Goal: Task Accomplishment & Management: Use online tool/utility

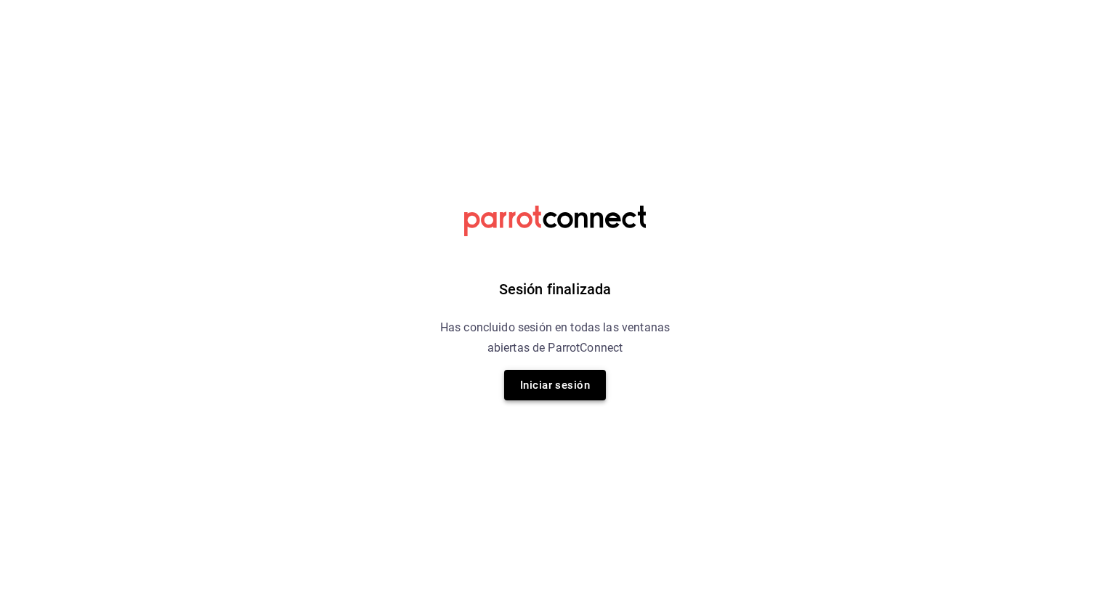
click at [552, 391] on button "Iniciar sesión" at bounding box center [555, 385] width 102 height 31
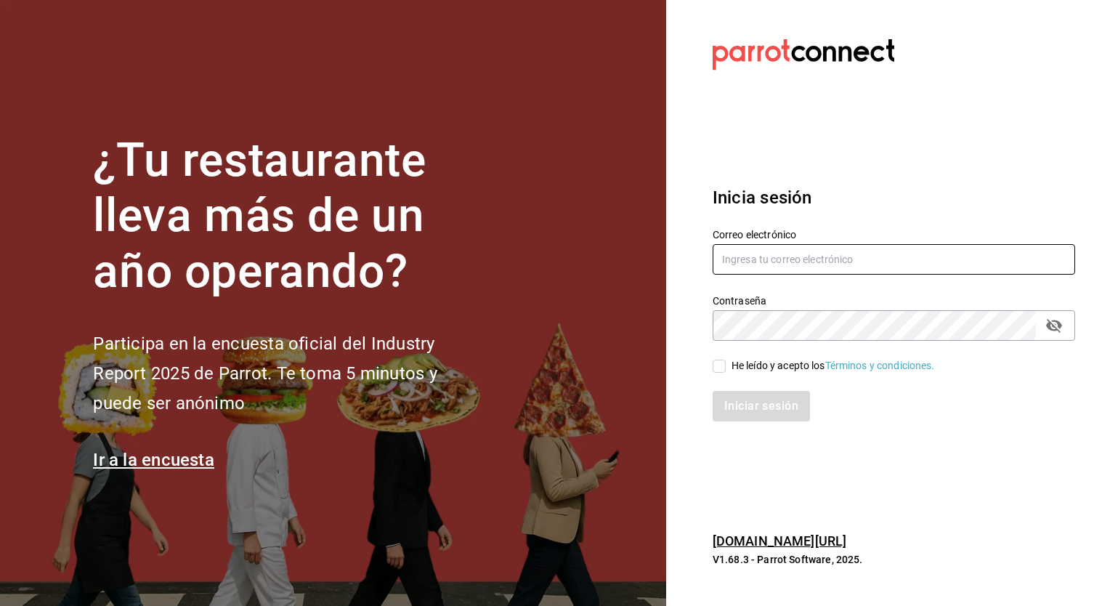
type input "erik.juarez@grupocosteno.com"
click at [715, 372] on input "He leído y acepto los Términos y condiciones." at bounding box center [719, 366] width 13 height 13
checkbox input "true"
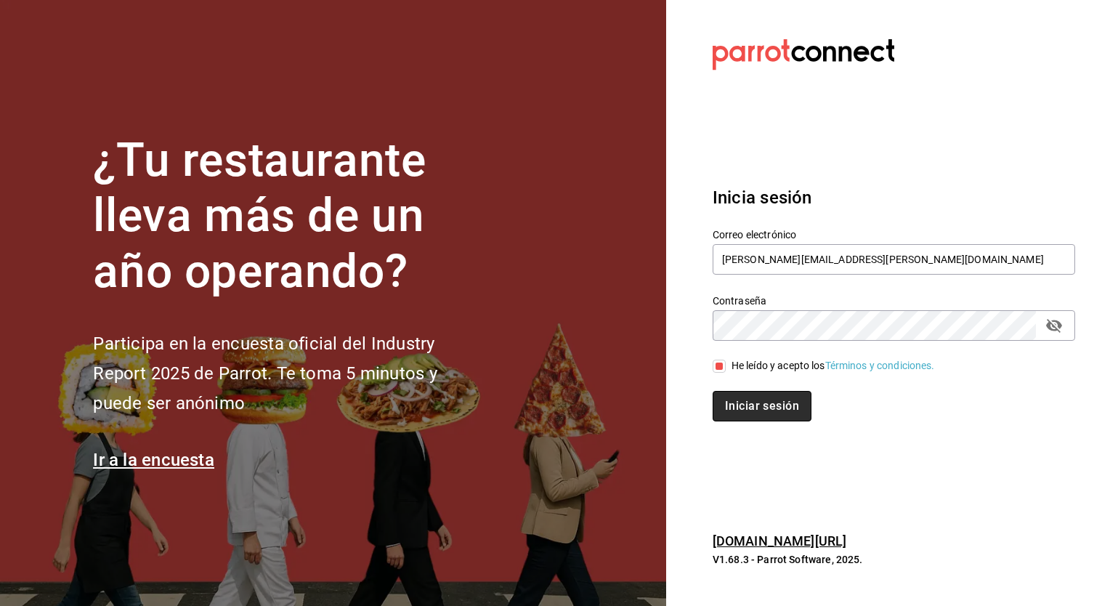
click at [733, 401] on button "Iniciar sesión" at bounding box center [762, 406] width 99 height 31
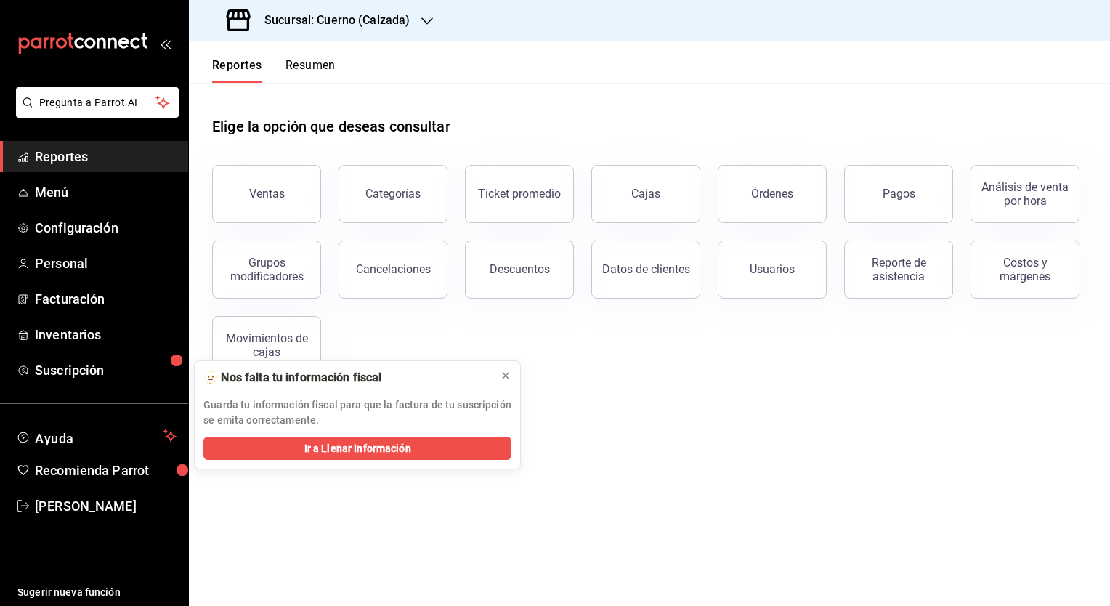
click at [331, 12] on h3 "Sucursal: Cuerno (Calzada)" at bounding box center [331, 20] width 157 height 17
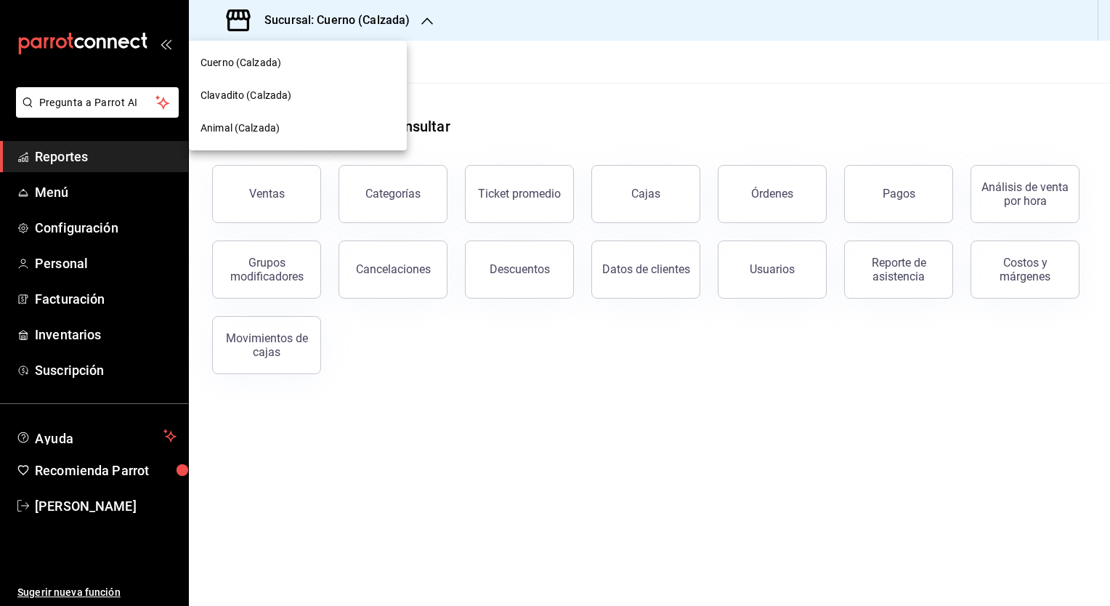
click at [281, 99] on span "Clavadito (Calzada)" at bounding box center [247, 95] width 92 height 15
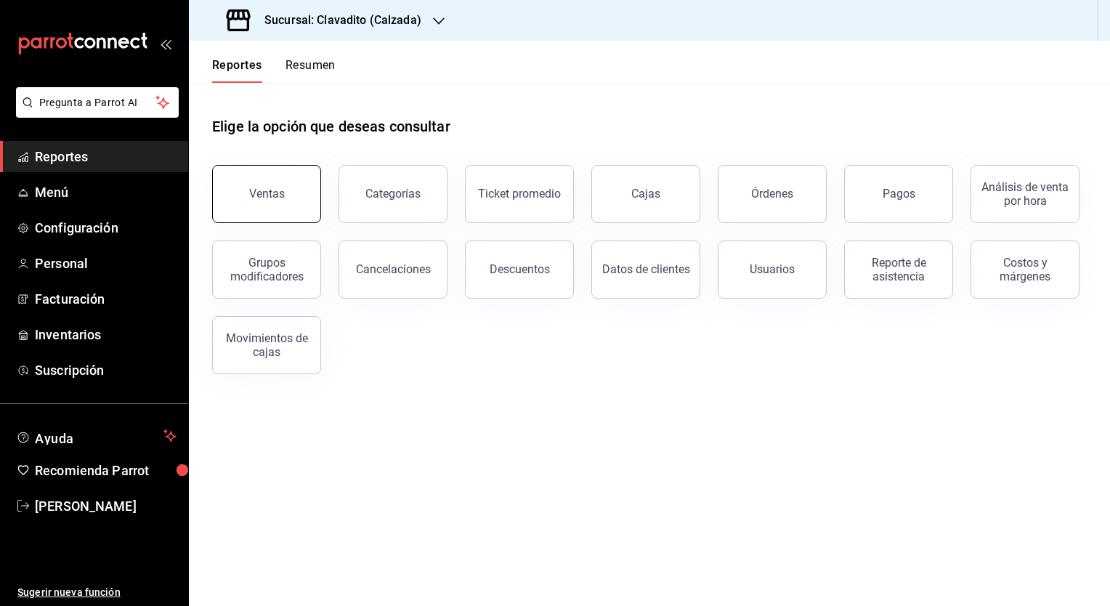
click at [265, 185] on button "Ventas" at bounding box center [266, 194] width 109 height 58
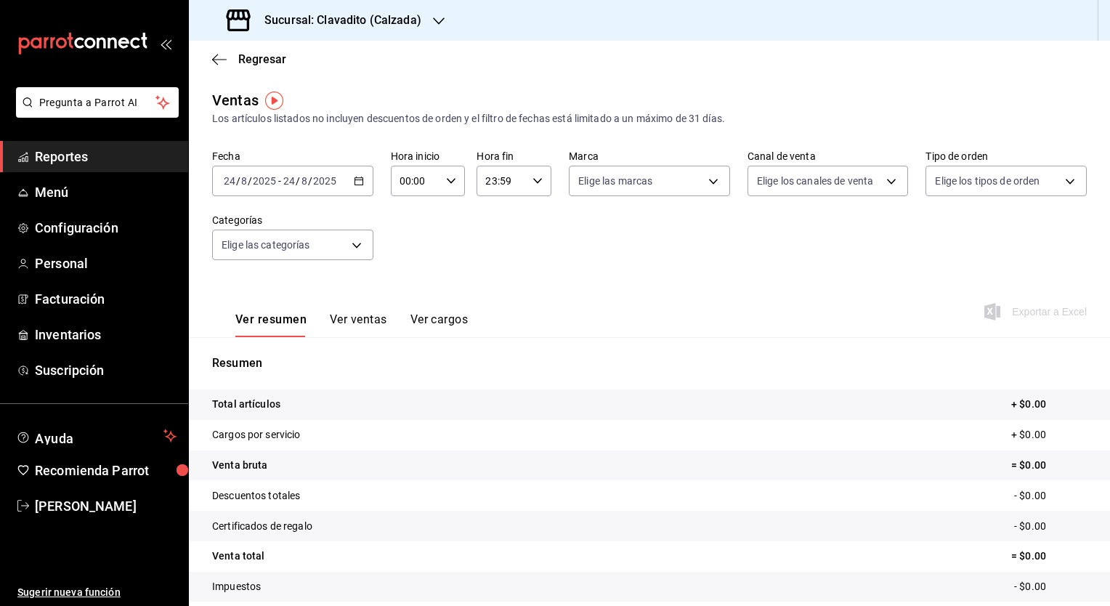
click at [440, 22] on icon "button" at bounding box center [439, 21] width 12 height 12
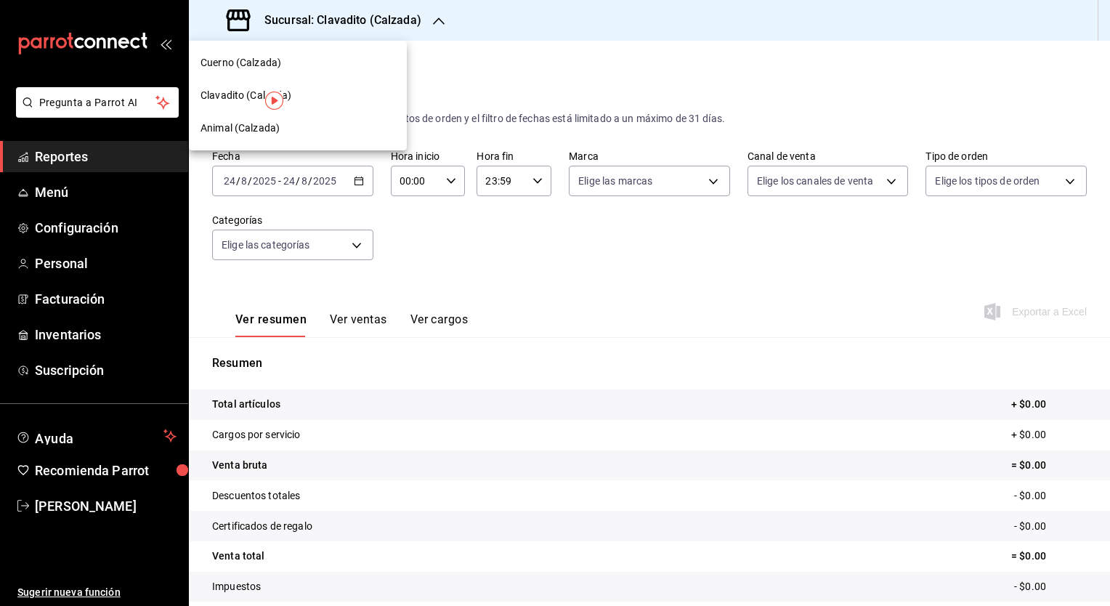
click at [520, 323] on div at bounding box center [555, 303] width 1110 height 606
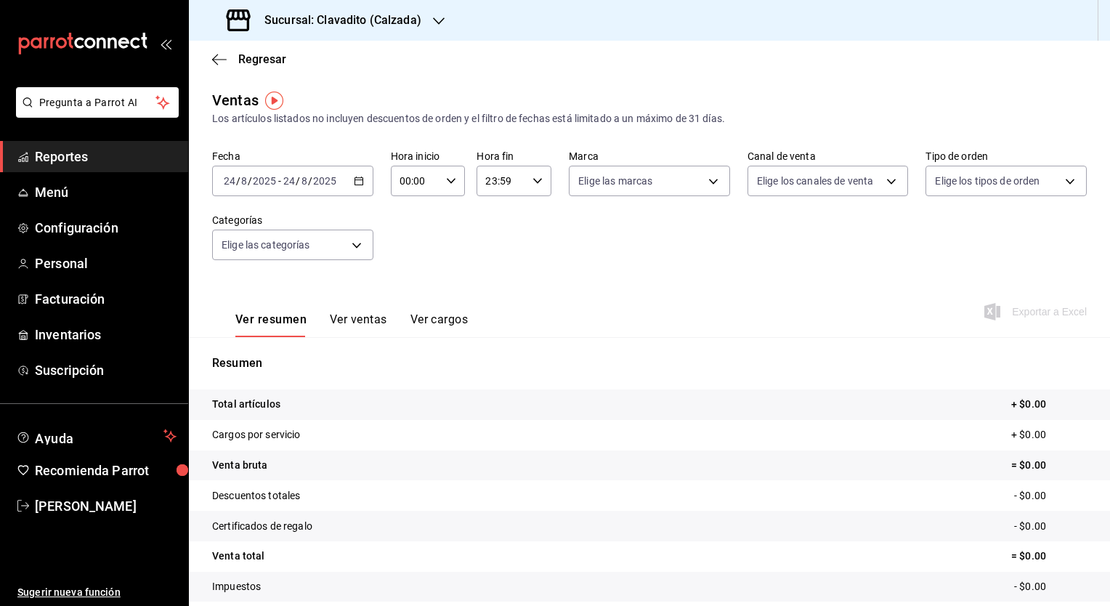
click at [356, 181] on icon "button" at bounding box center [359, 181] width 10 height 10
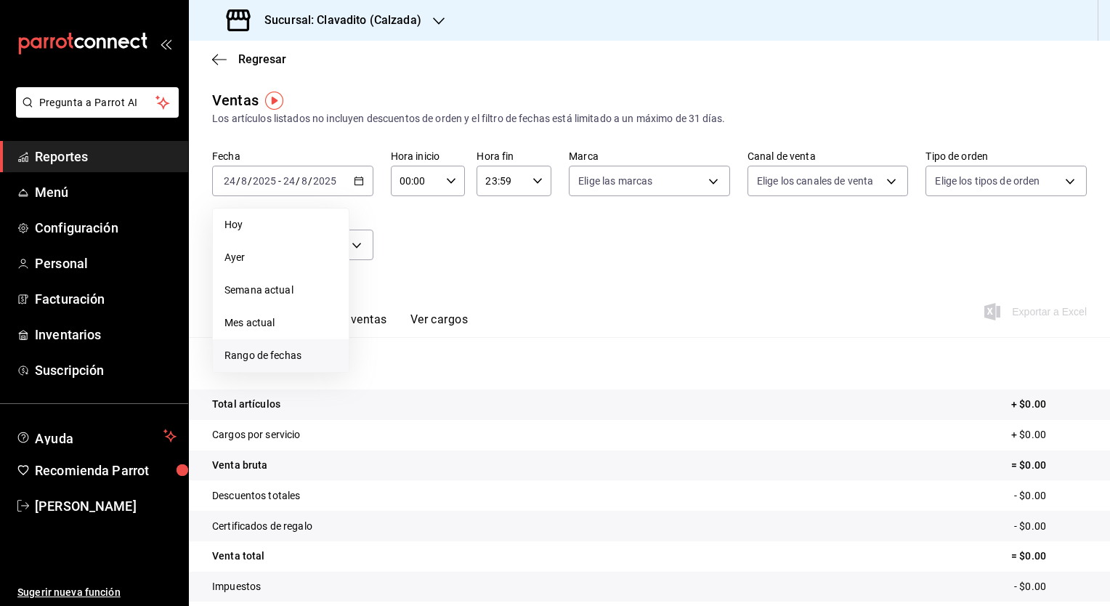
click at [265, 352] on span "Rango de fechas" at bounding box center [281, 355] width 113 height 15
click at [379, 380] on button "18" at bounding box center [379, 373] width 25 height 26
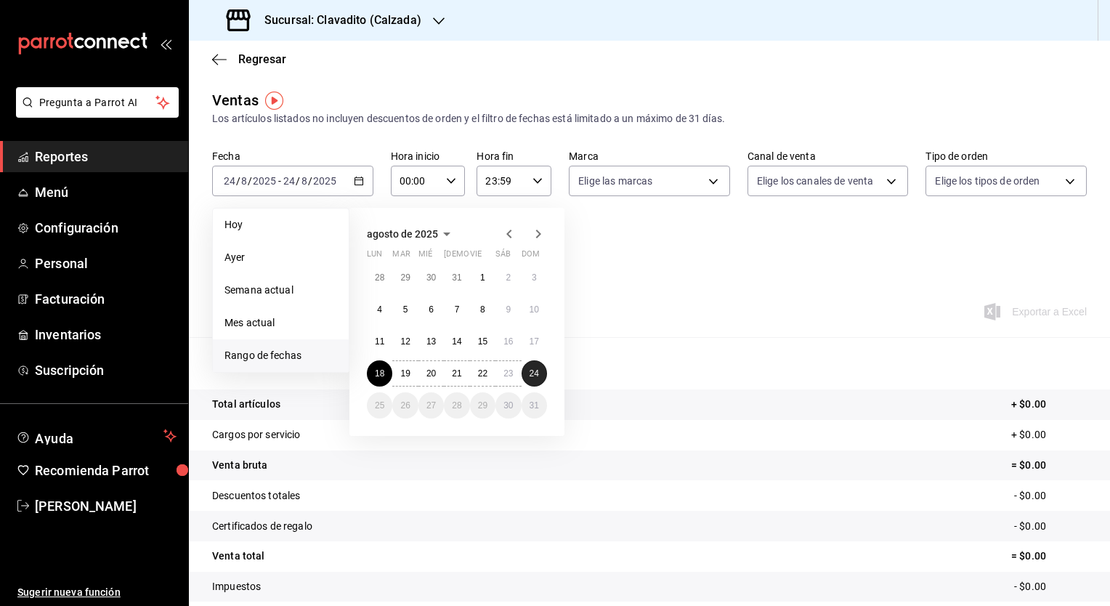
click at [528, 366] on button "24" at bounding box center [534, 373] width 25 height 26
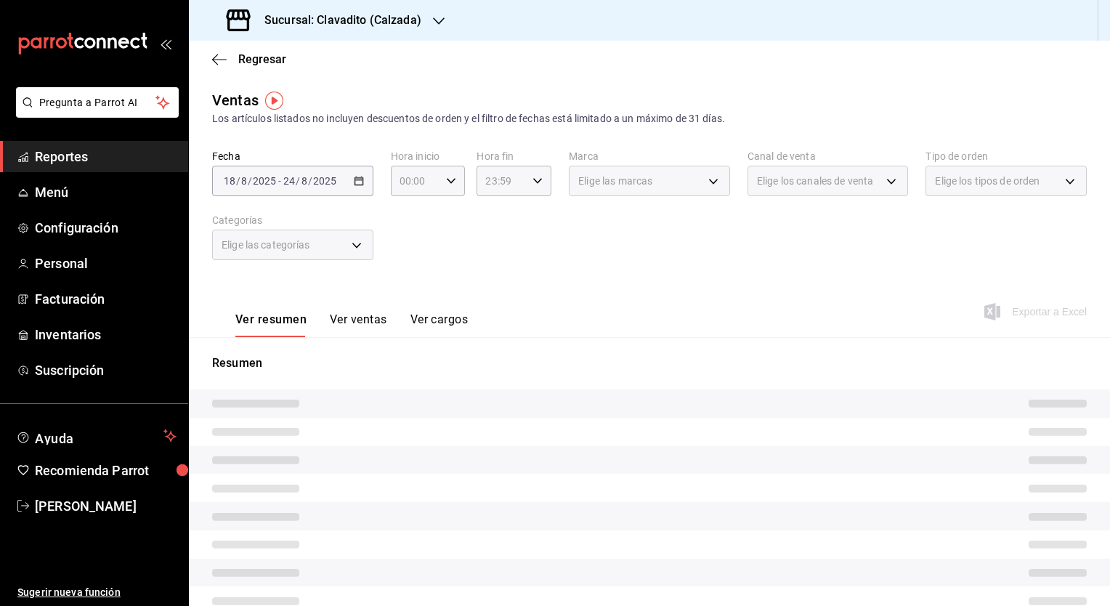
click at [953, 350] on div "Resumen" at bounding box center [649, 498] width 921 height 323
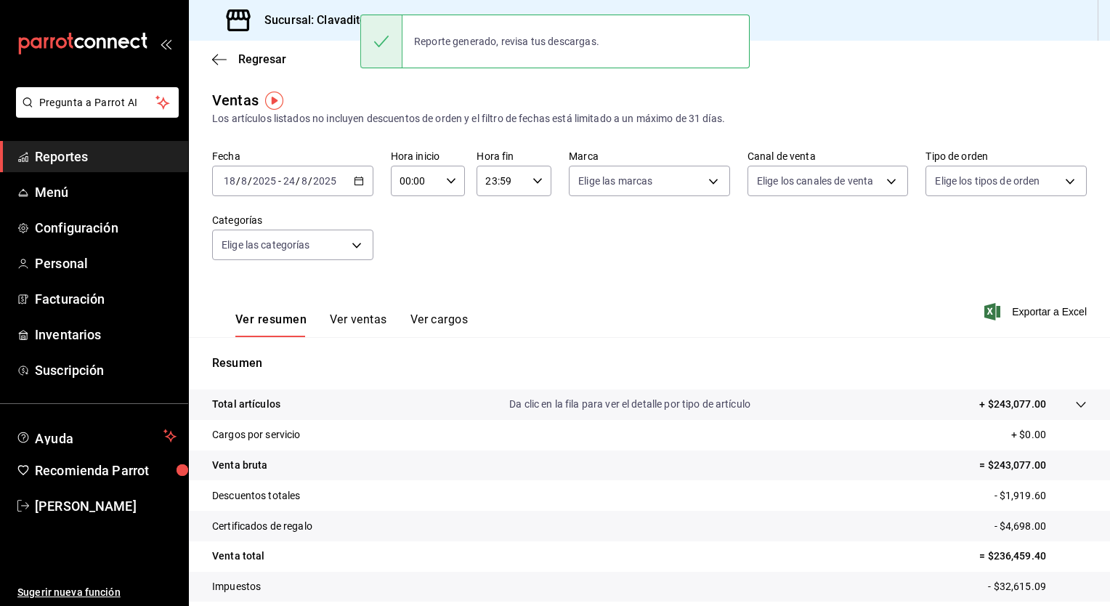
click at [331, 23] on h3 "Sucursal: Clavadito (Calzada)" at bounding box center [337, 20] width 169 height 17
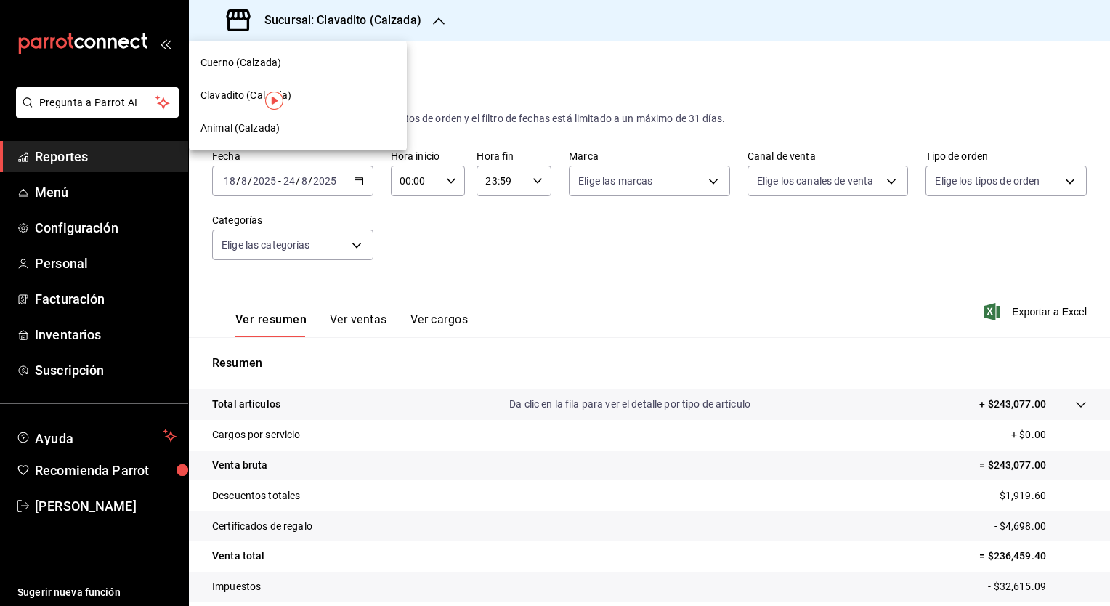
click at [284, 71] on div "Cuerno (Calzada)" at bounding box center [298, 63] width 218 height 33
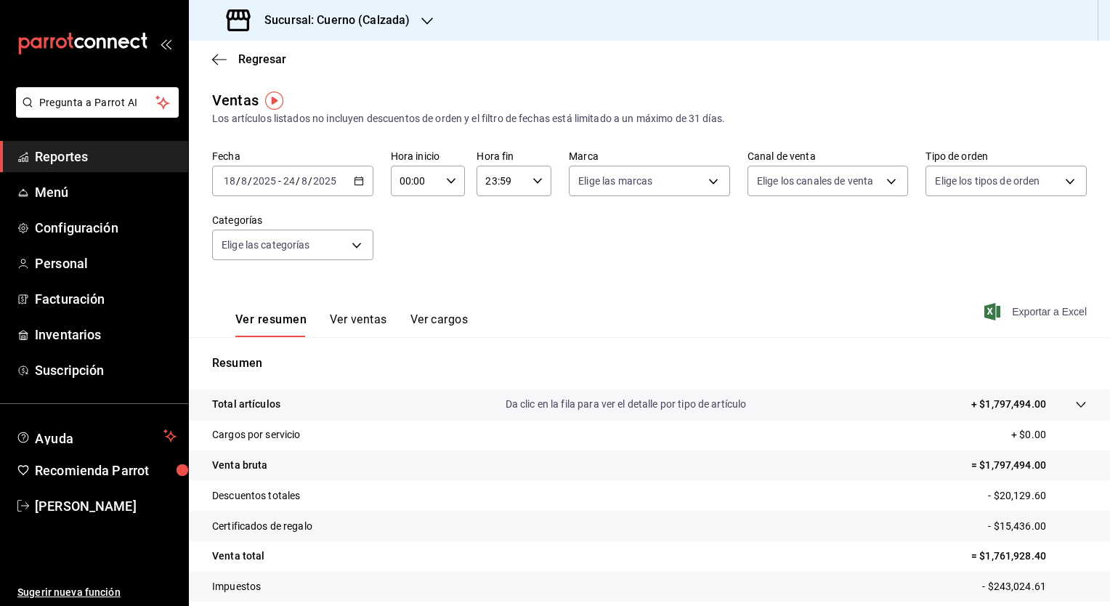
click at [994, 308] on span "Exportar a Excel" at bounding box center [1038, 311] width 100 height 17
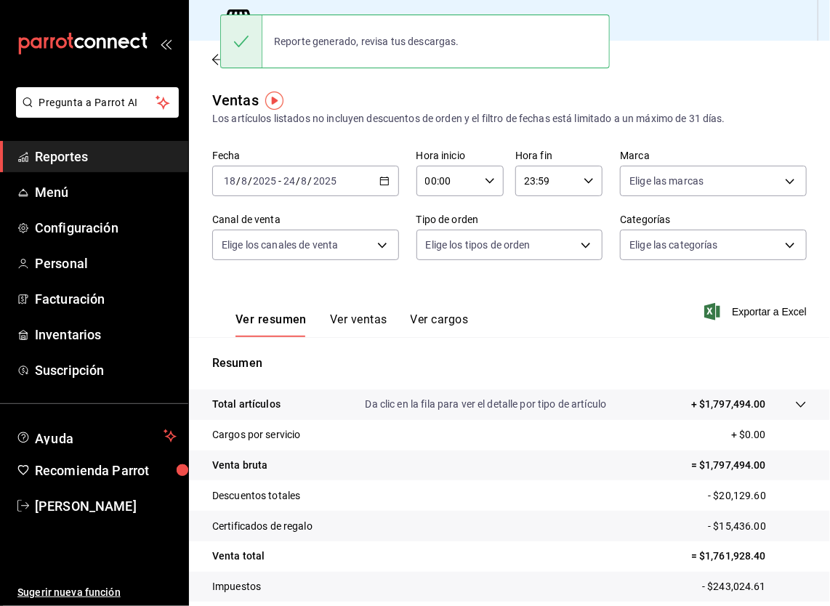
click at [384, 182] on icon "button" at bounding box center [384, 181] width 10 height 10
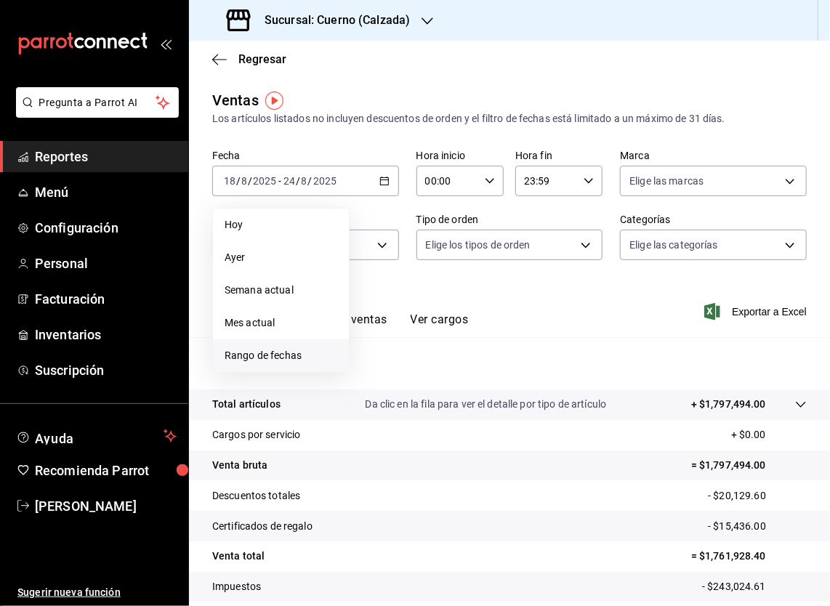
click at [291, 353] on span "Rango de fechas" at bounding box center [281, 355] width 113 height 15
